Goal: Task Accomplishment & Management: Manage account settings

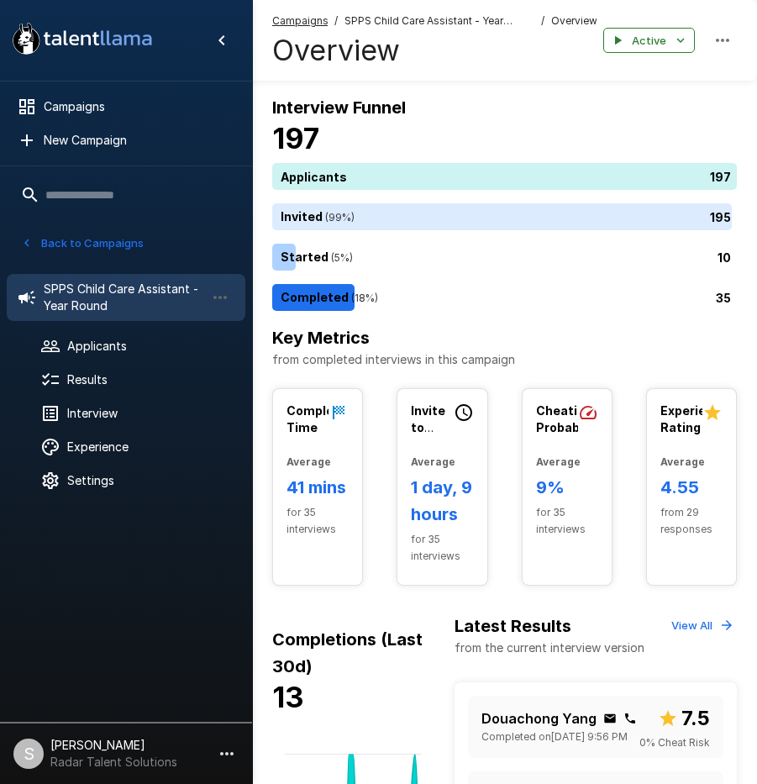
click at [84, 246] on button "Back to Campaigns" at bounding box center [82, 243] width 131 height 26
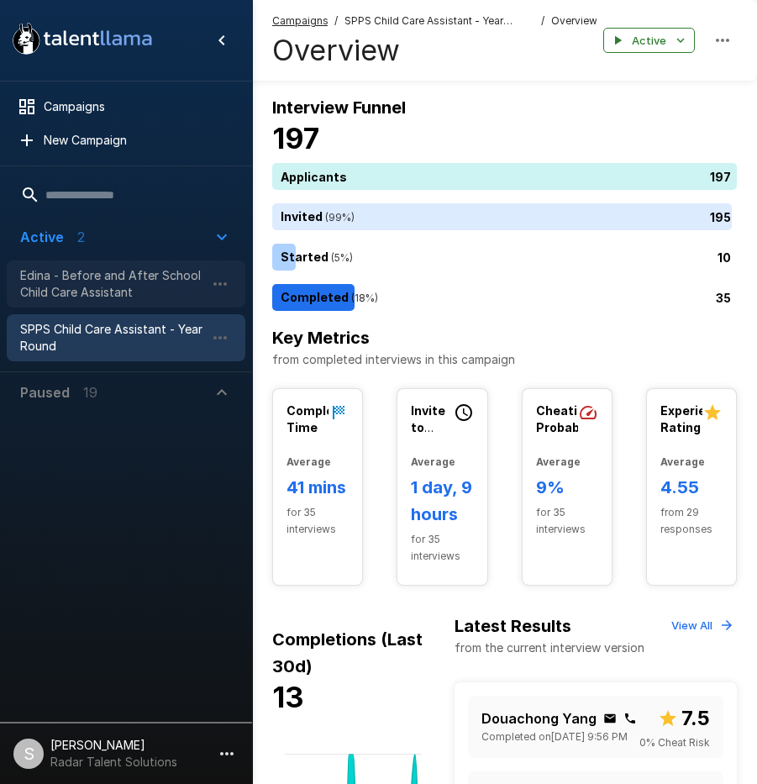
click at [86, 287] on span "Edina - Before and After School Child Care Assistant" at bounding box center [112, 284] width 185 height 34
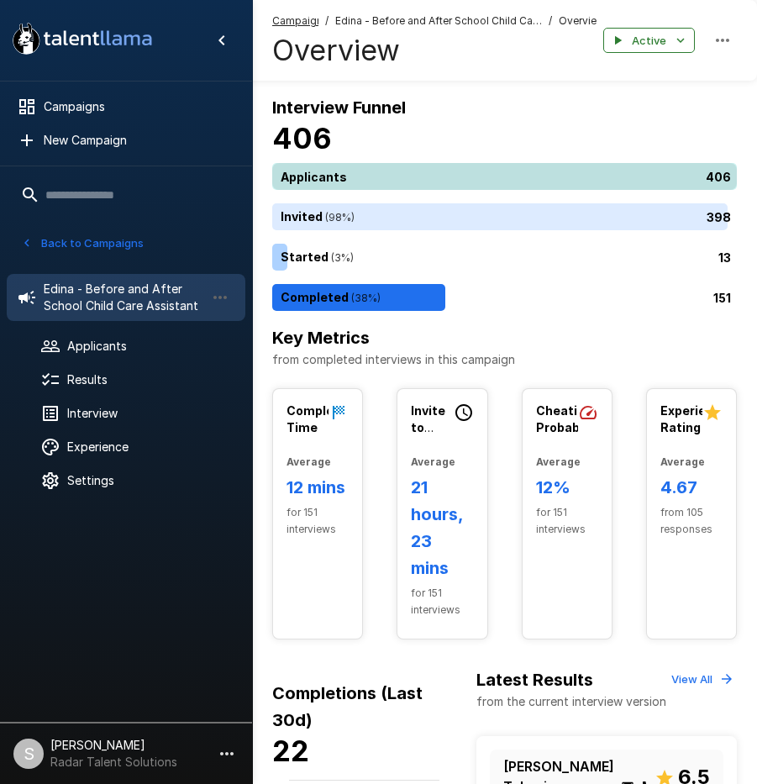
click at [427, 168] on div "406" at bounding box center [508, 176] width 472 height 27
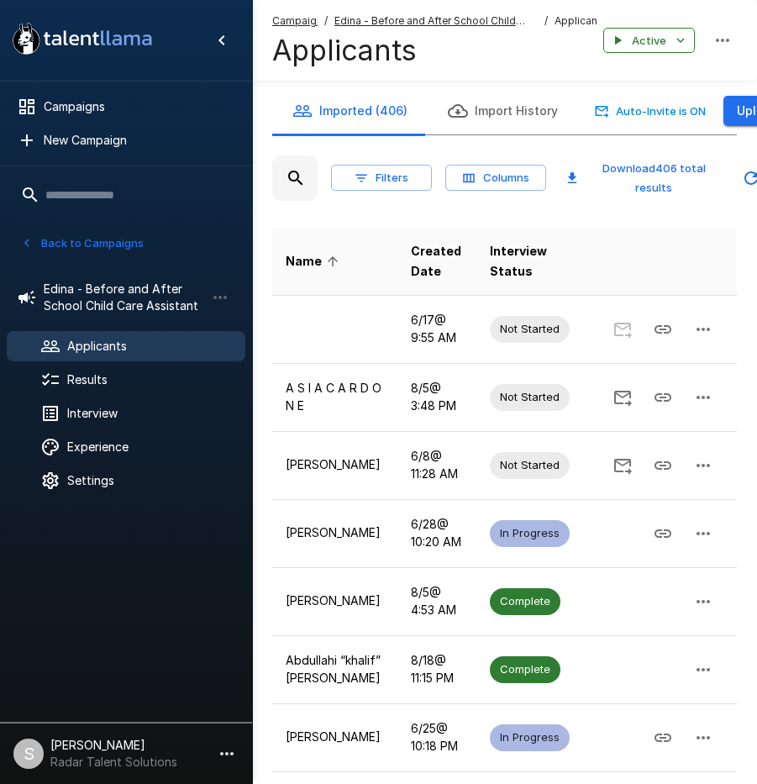
click at [367, 15] on u "Edina - Before and After School Child Care Assistant" at bounding box center [430, 28] width 191 height 29
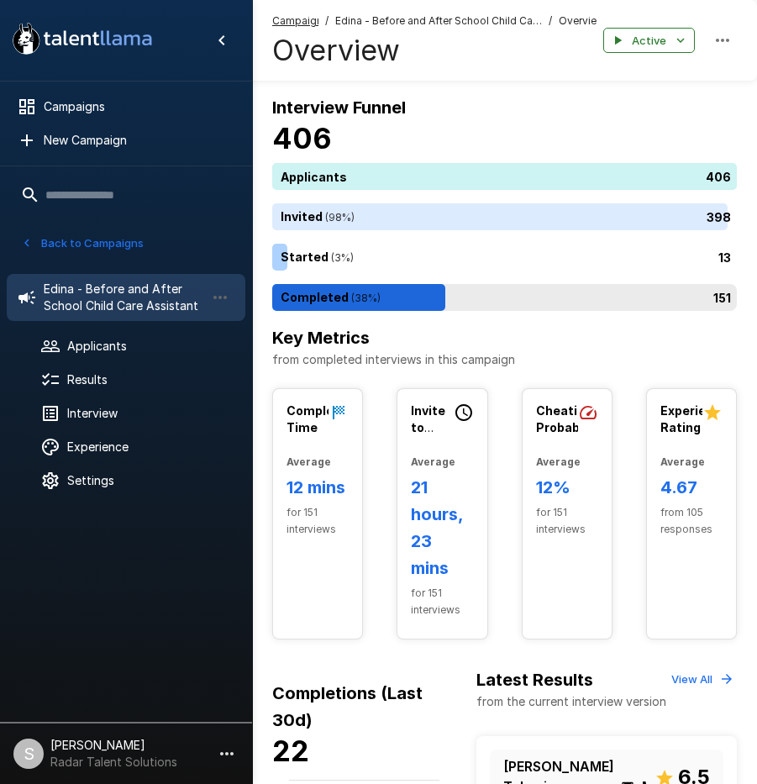
click at [379, 294] on div "151" at bounding box center [508, 297] width 472 height 27
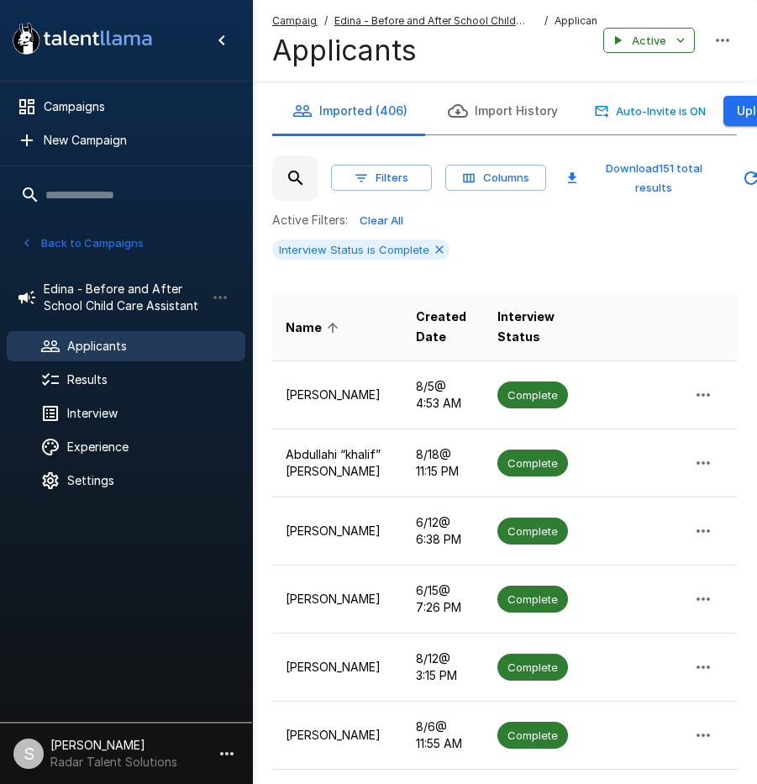
click at [579, 234] on div "Active Filters: Clear All Interview Status is Complete" at bounding box center [504, 241] width 465 height 66
click at [419, 344] on span "Created Date" at bounding box center [443, 327] width 54 height 40
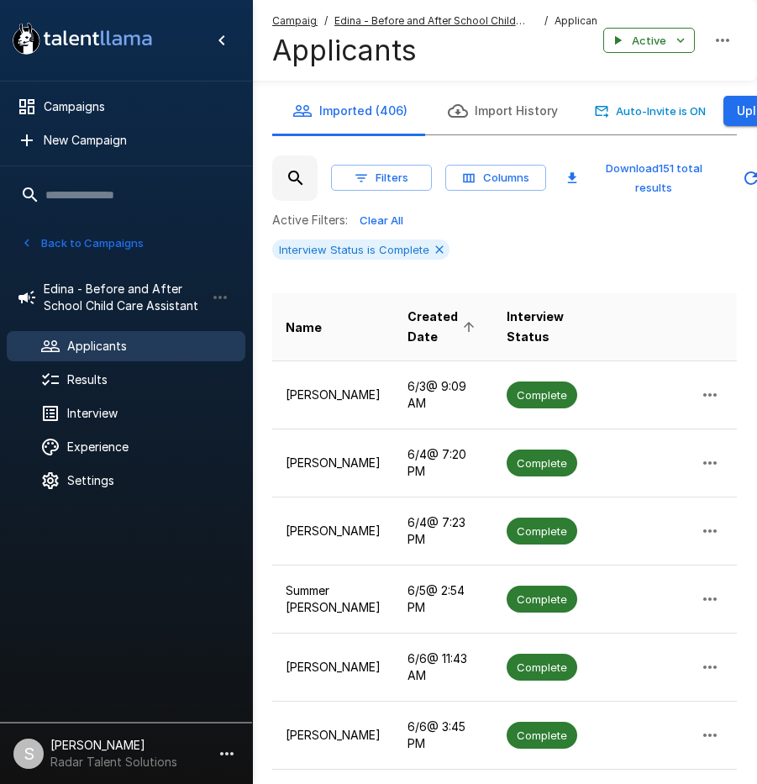
click at [412, 322] on span "Created Date" at bounding box center [444, 327] width 72 height 40
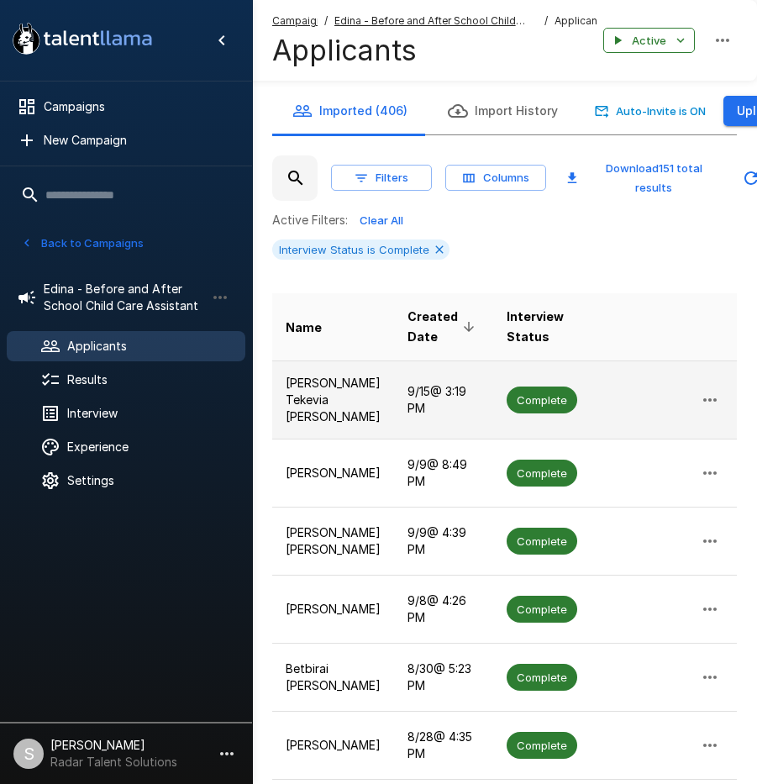
click at [520, 395] on span "Complete" at bounding box center [542, 401] width 71 height 16
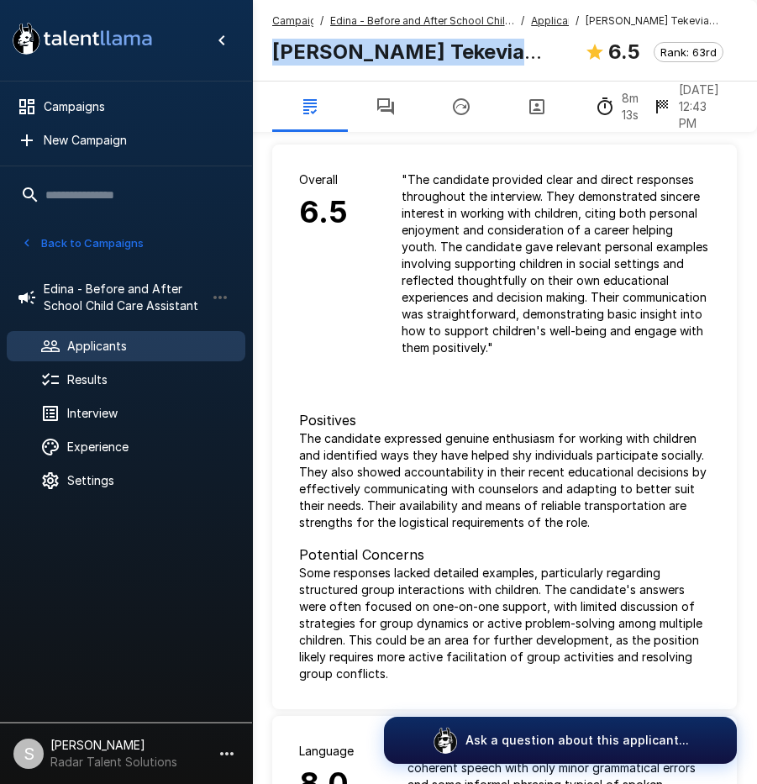
drag, startPoint x: 275, startPoint y: 49, endPoint x: 517, endPoint y: 59, distance: 242.3
click at [517, 59] on b "[PERSON_NAME] Tekevia [PERSON_NAME]" at bounding box center [407, 65] width 270 height 51
copy b "[PERSON_NAME] Tekevia [PERSON_NAME]"
click at [383, 306] on div "" The candidate provided clear and direct responses throughout the interview. T…" at bounding box center [556, 264] width 362 height 239
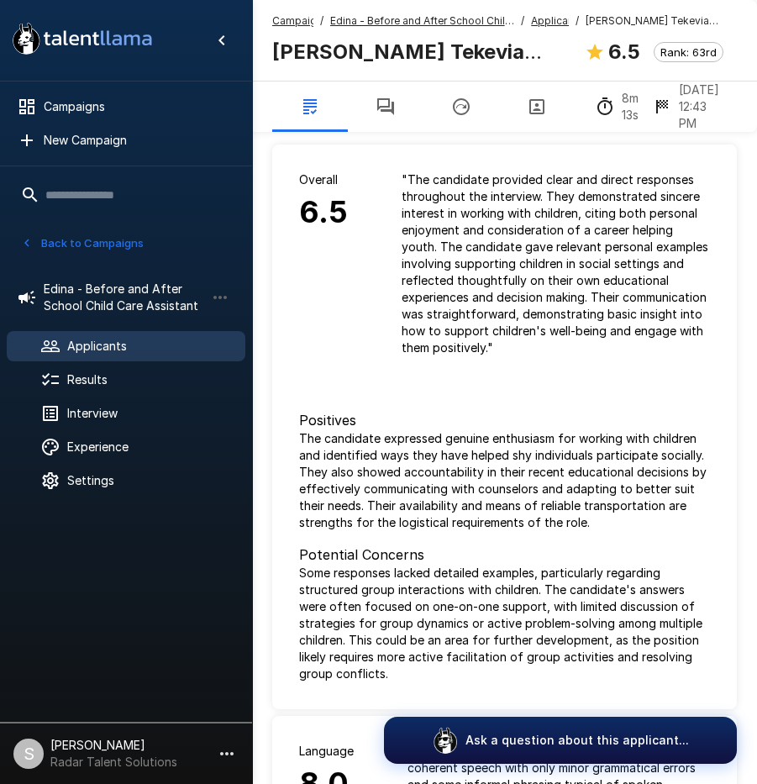
click at [387, 104] on icon "button" at bounding box center [386, 107] width 20 height 20
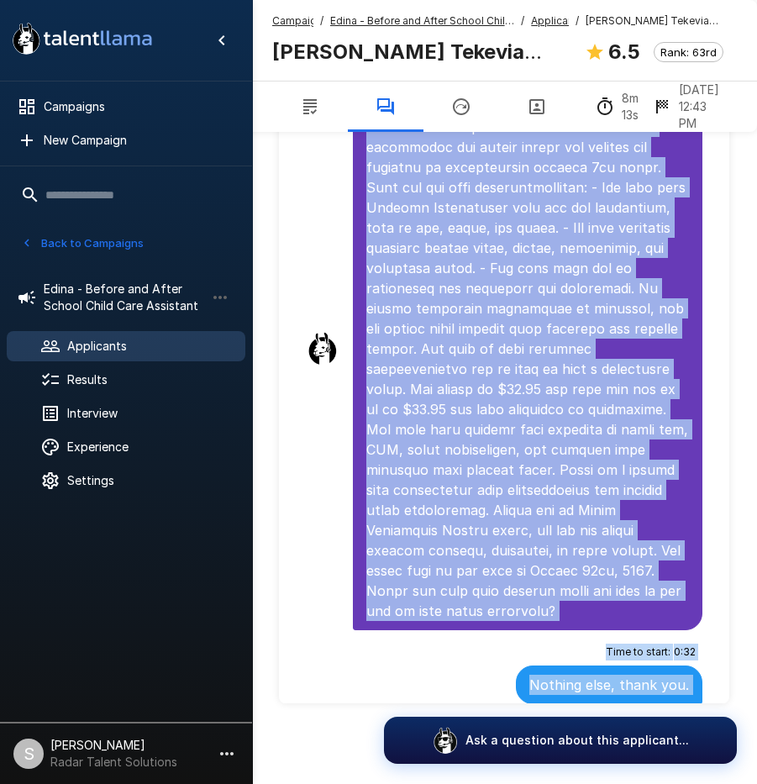
scroll to position [4846, 0]
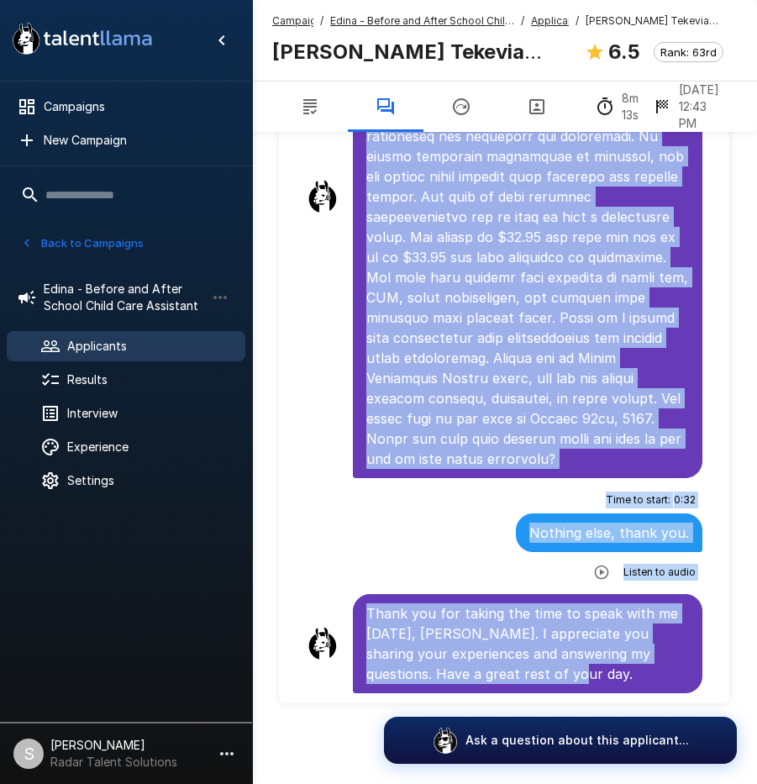
drag, startPoint x: 366, startPoint y: 293, endPoint x: 660, endPoint y: 683, distance: 487.9
click at [319, 403] on li at bounding box center [505, 197] width 424 height 570
